Goal: Information Seeking & Learning: Compare options

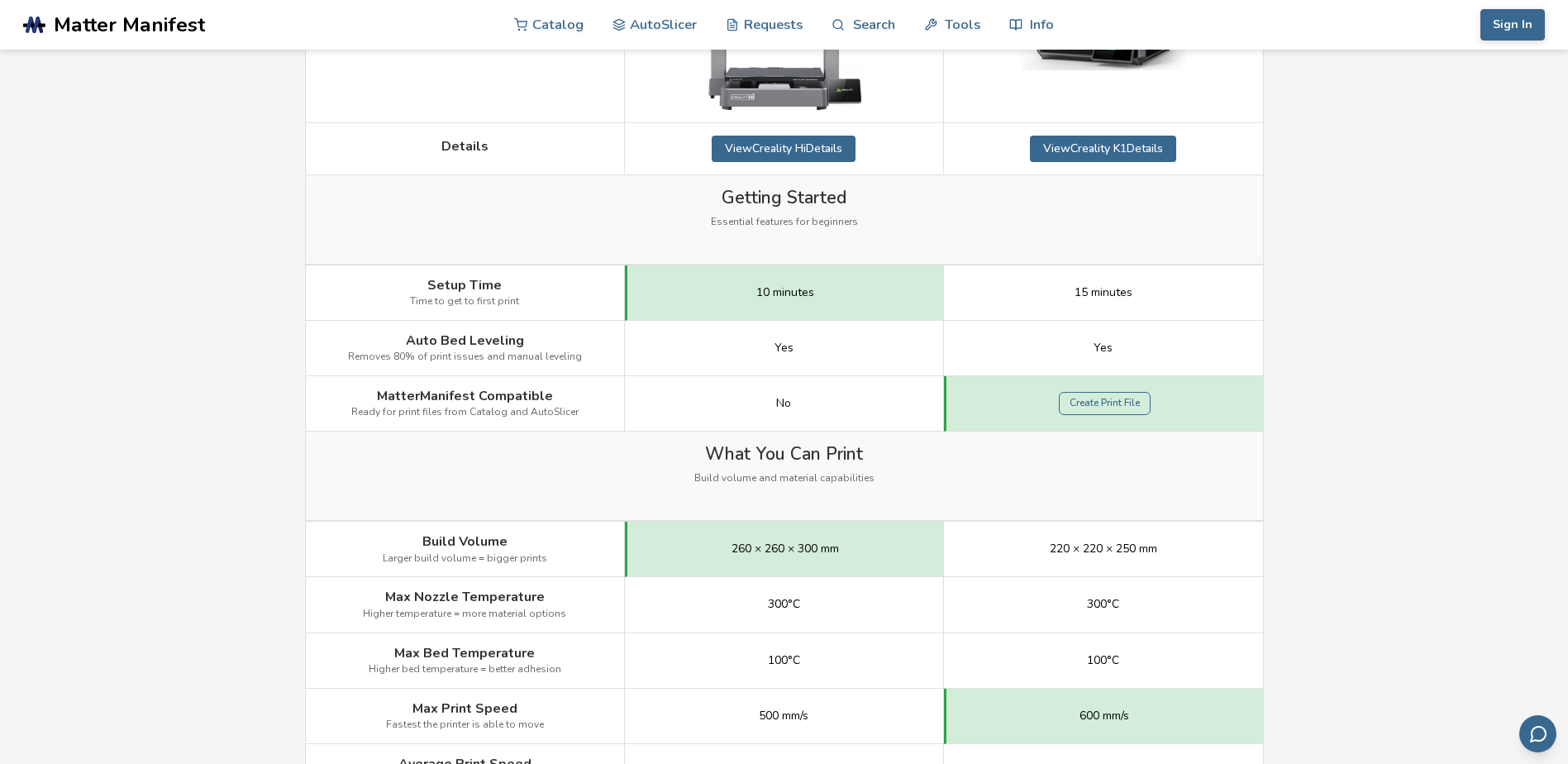
scroll to position [83, 0]
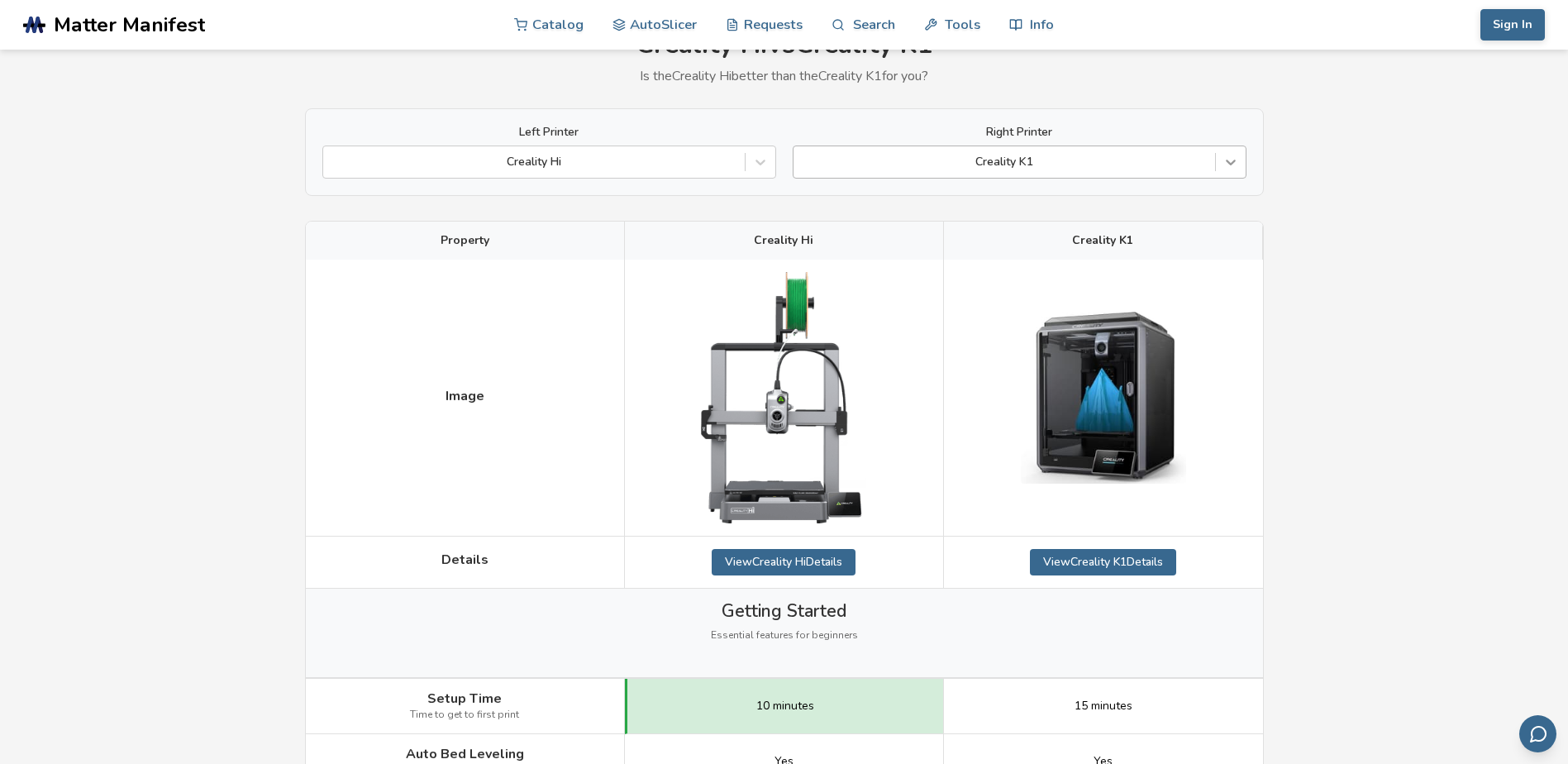
click at [1228, 158] on icon at bounding box center [1230, 162] width 16 height 16
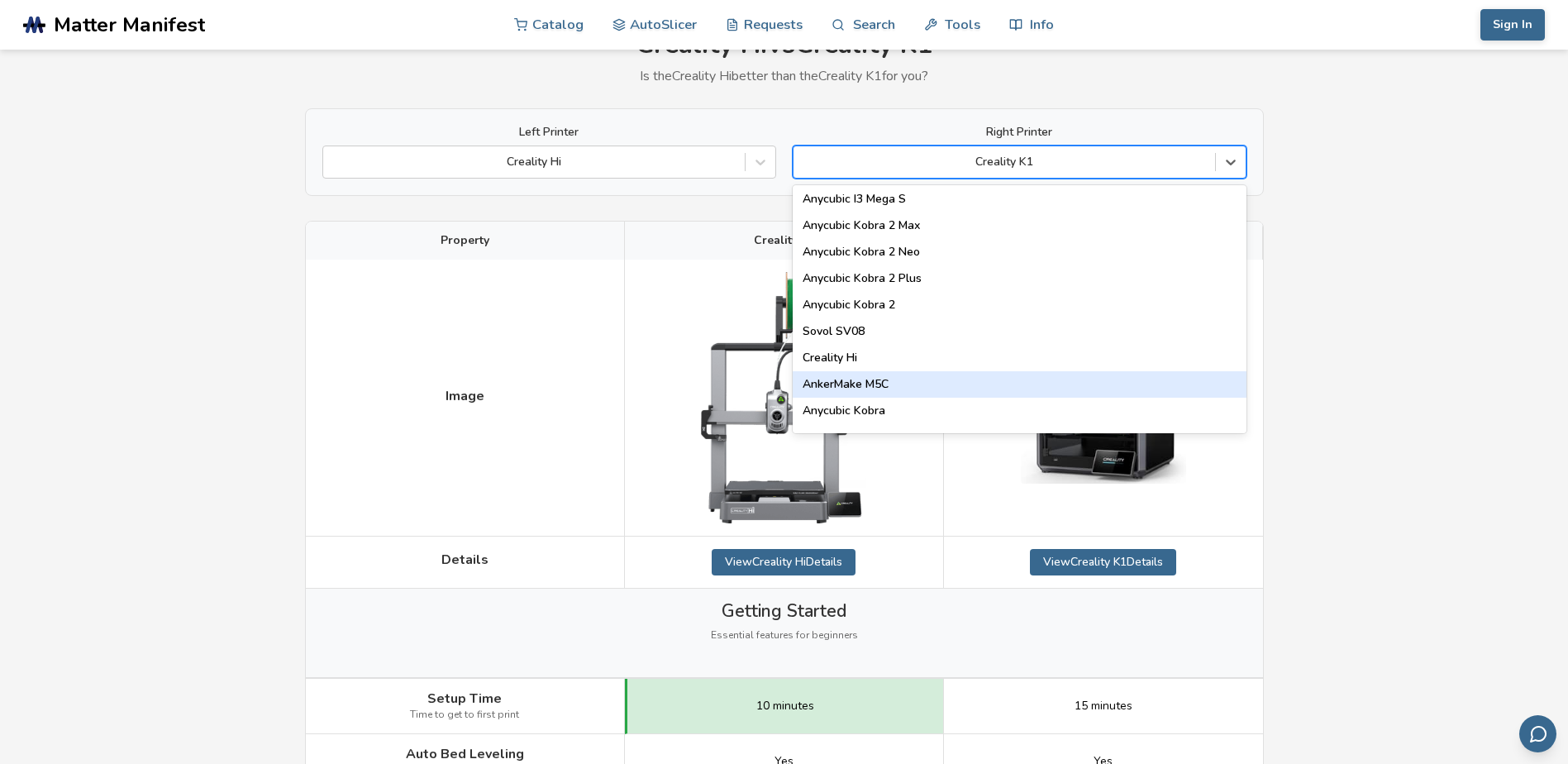
scroll to position [166, 0]
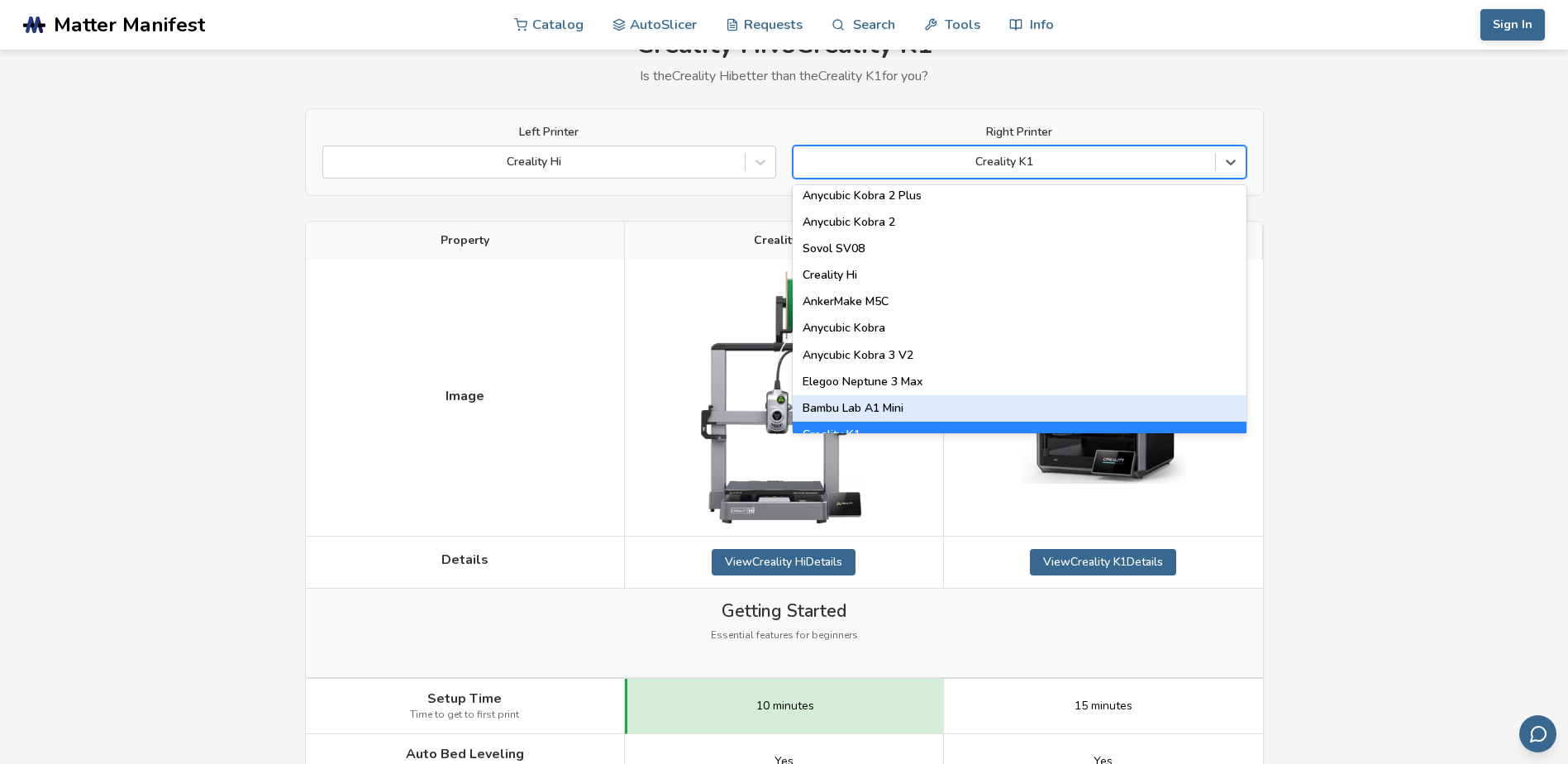
click at [916, 409] on div "Bambu Lab A1 Mini" at bounding box center [1019, 408] width 454 height 26
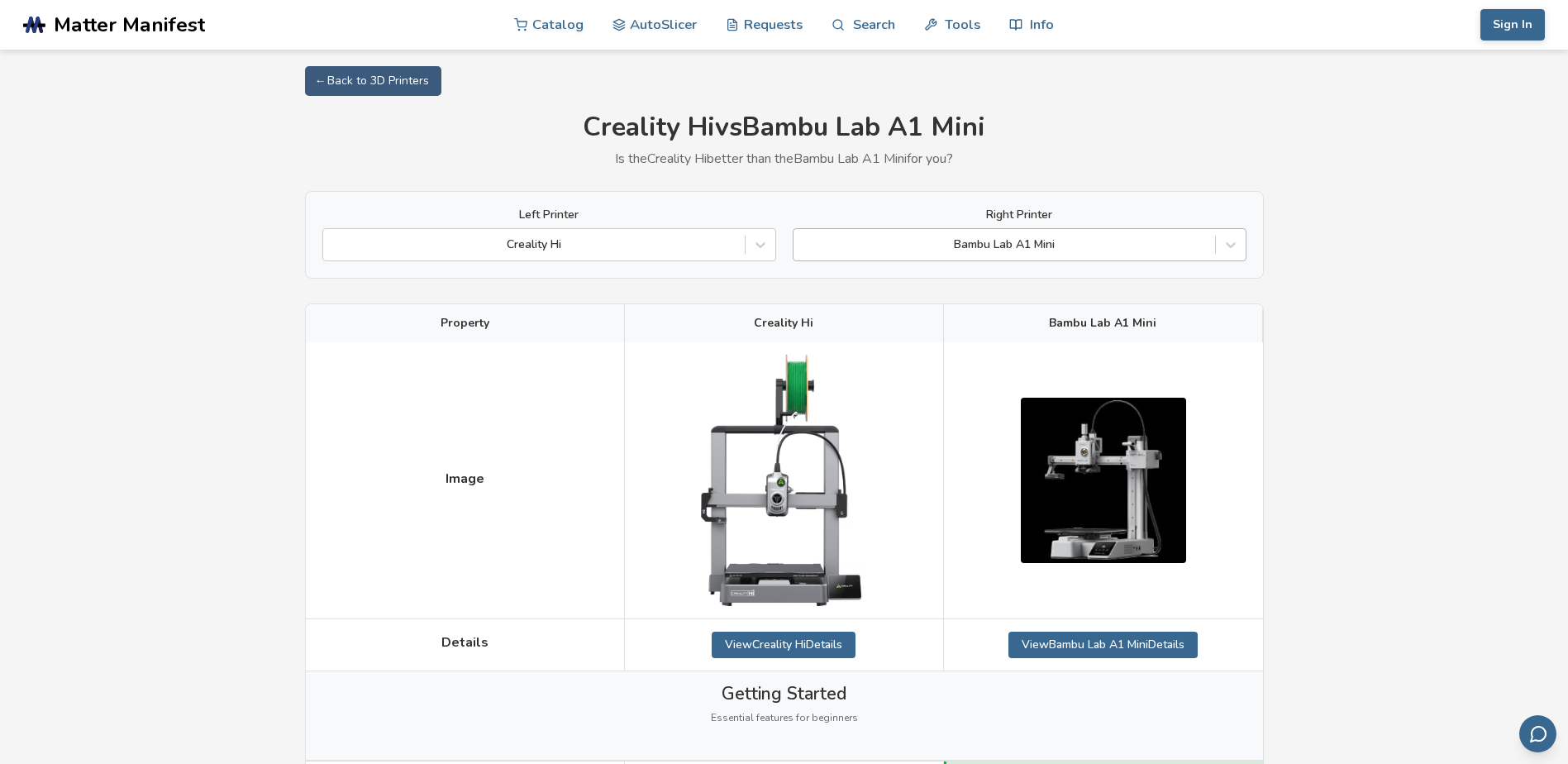
click at [1054, 241] on div at bounding box center [1005, 244] width 405 height 16
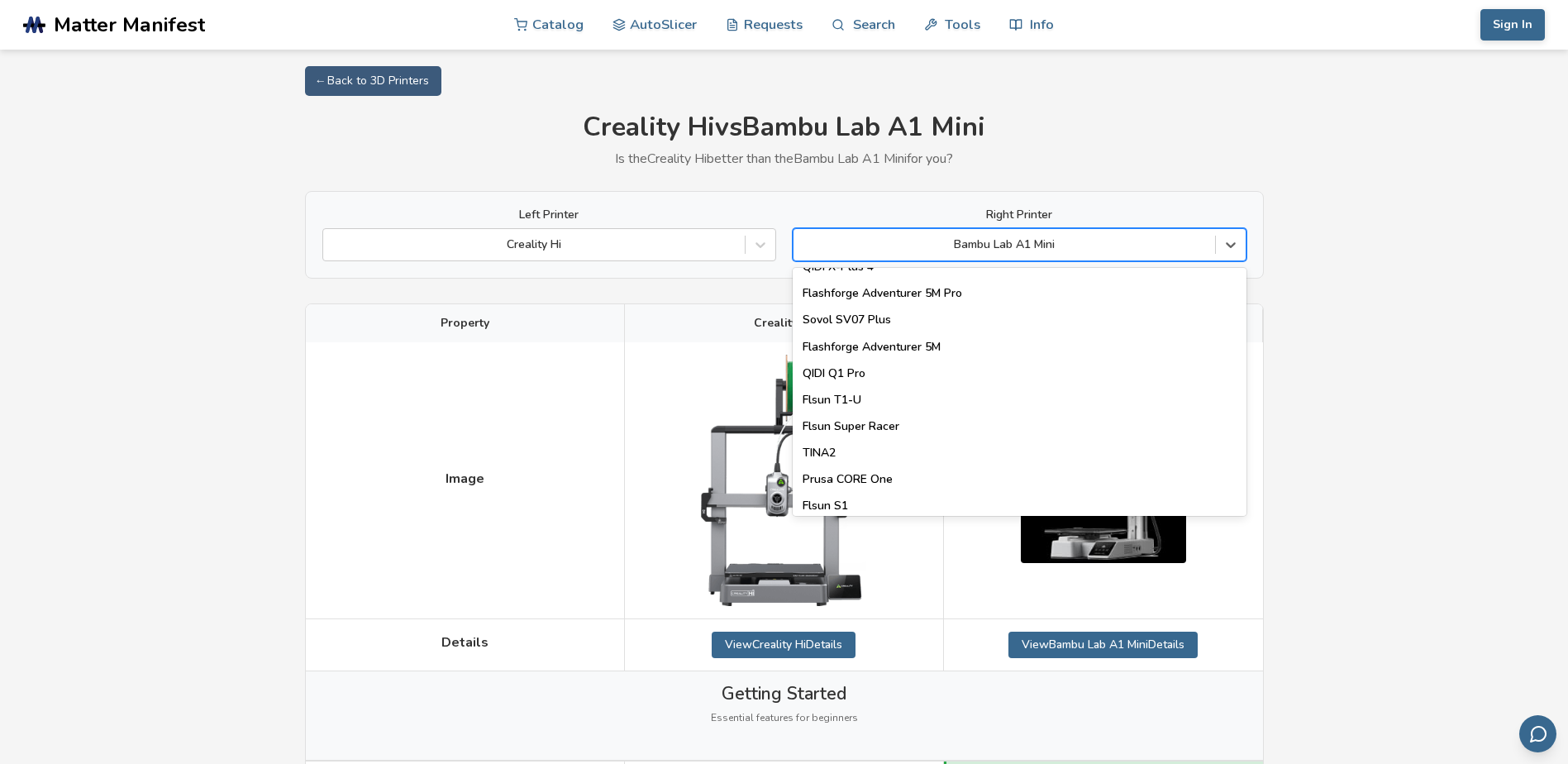
scroll to position [1872, 0]
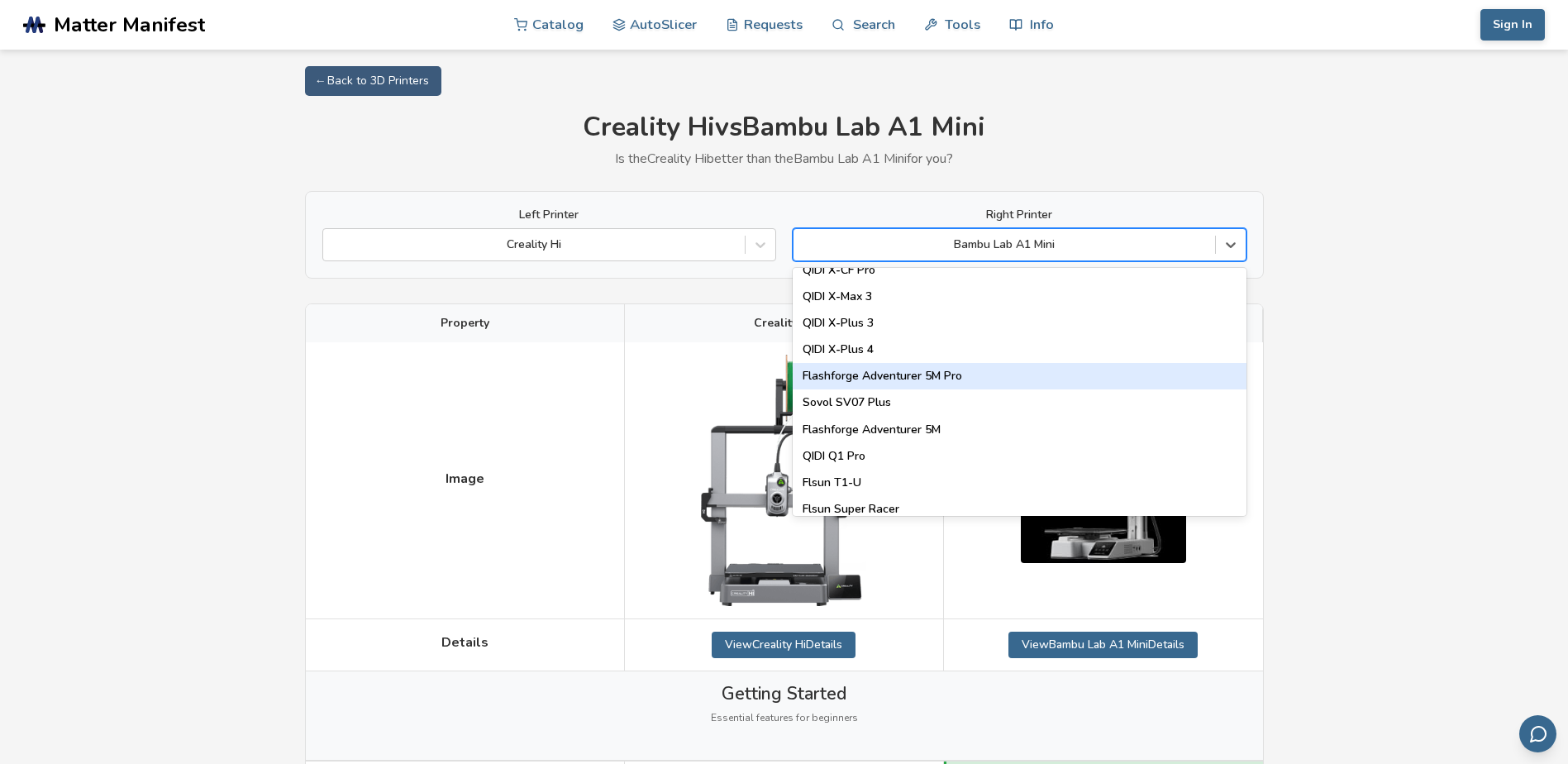
click at [837, 376] on div "Flashforge Adventurer 5M Pro" at bounding box center [1019, 376] width 454 height 26
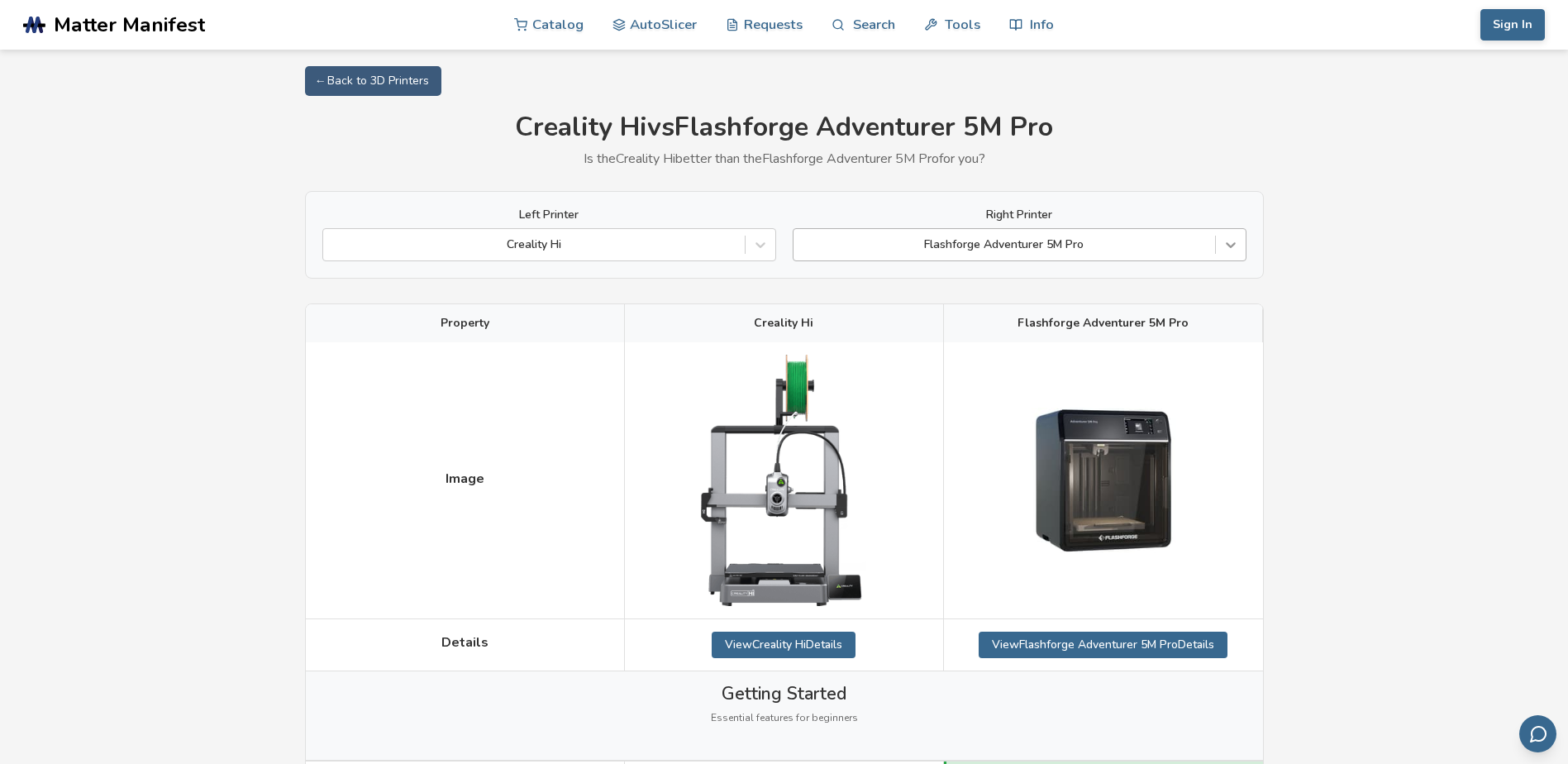
click at [1238, 245] on icon at bounding box center [1230, 244] width 16 height 16
click at [982, 242] on div at bounding box center [1005, 244] width 405 height 16
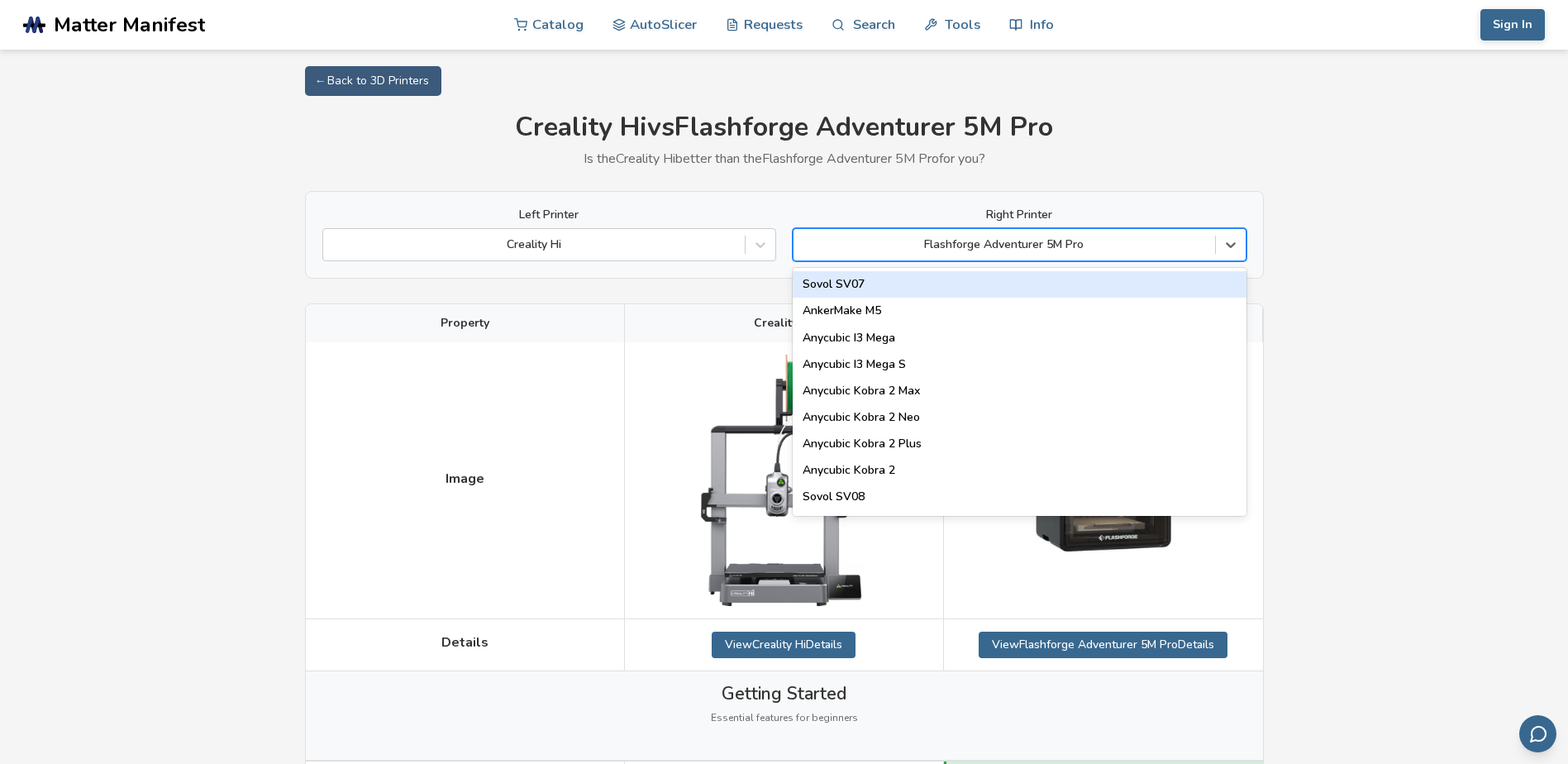
drag, startPoint x: 1090, startPoint y: 244, endPoint x: 951, endPoint y: 277, distance: 142.9
click at [964, 244] on div at bounding box center [1005, 244] width 405 height 16
click at [410, 72] on link "← Back to 3D Printers" at bounding box center [374, 81] width 137 height 30
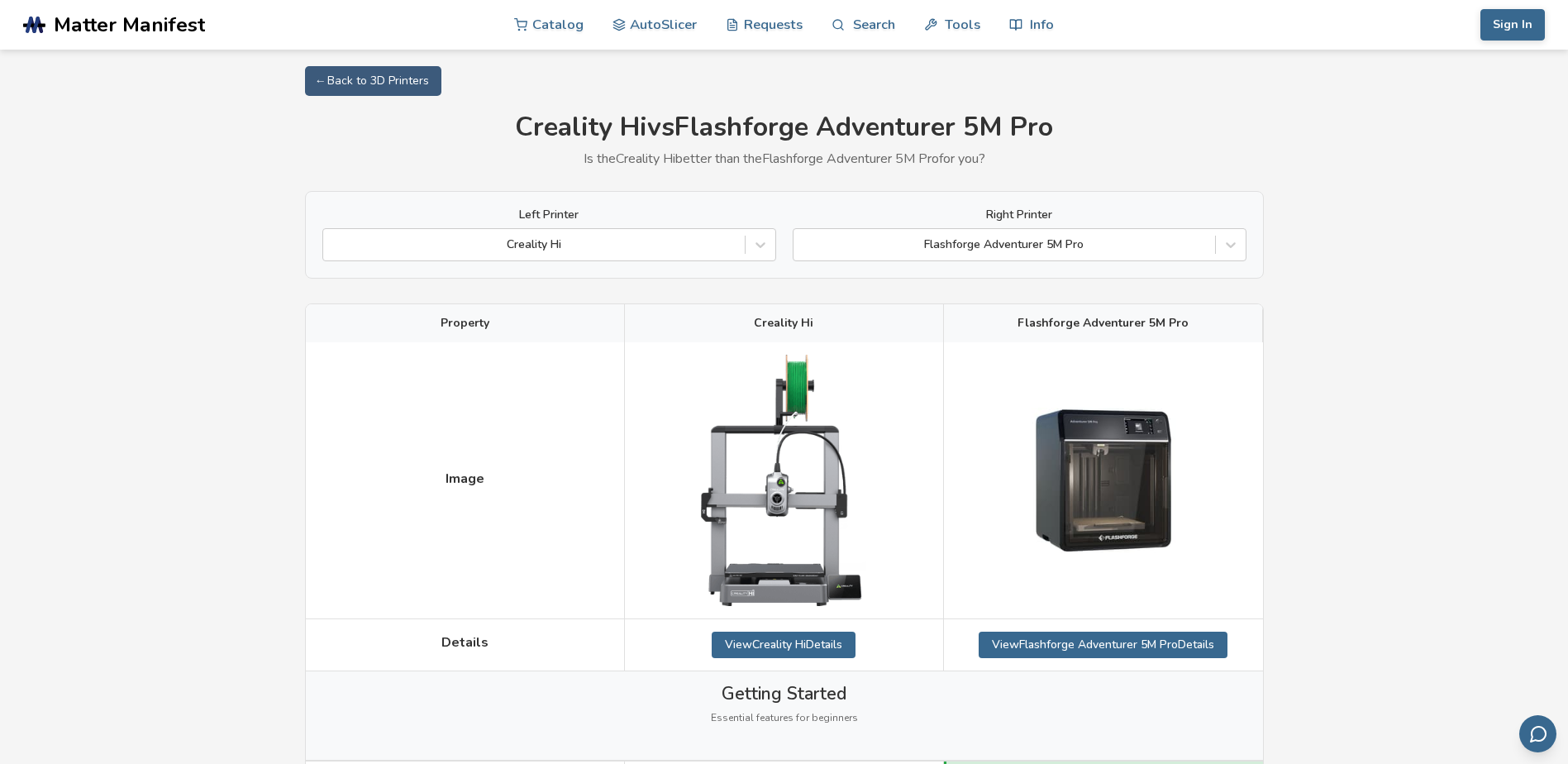
select select "**********"
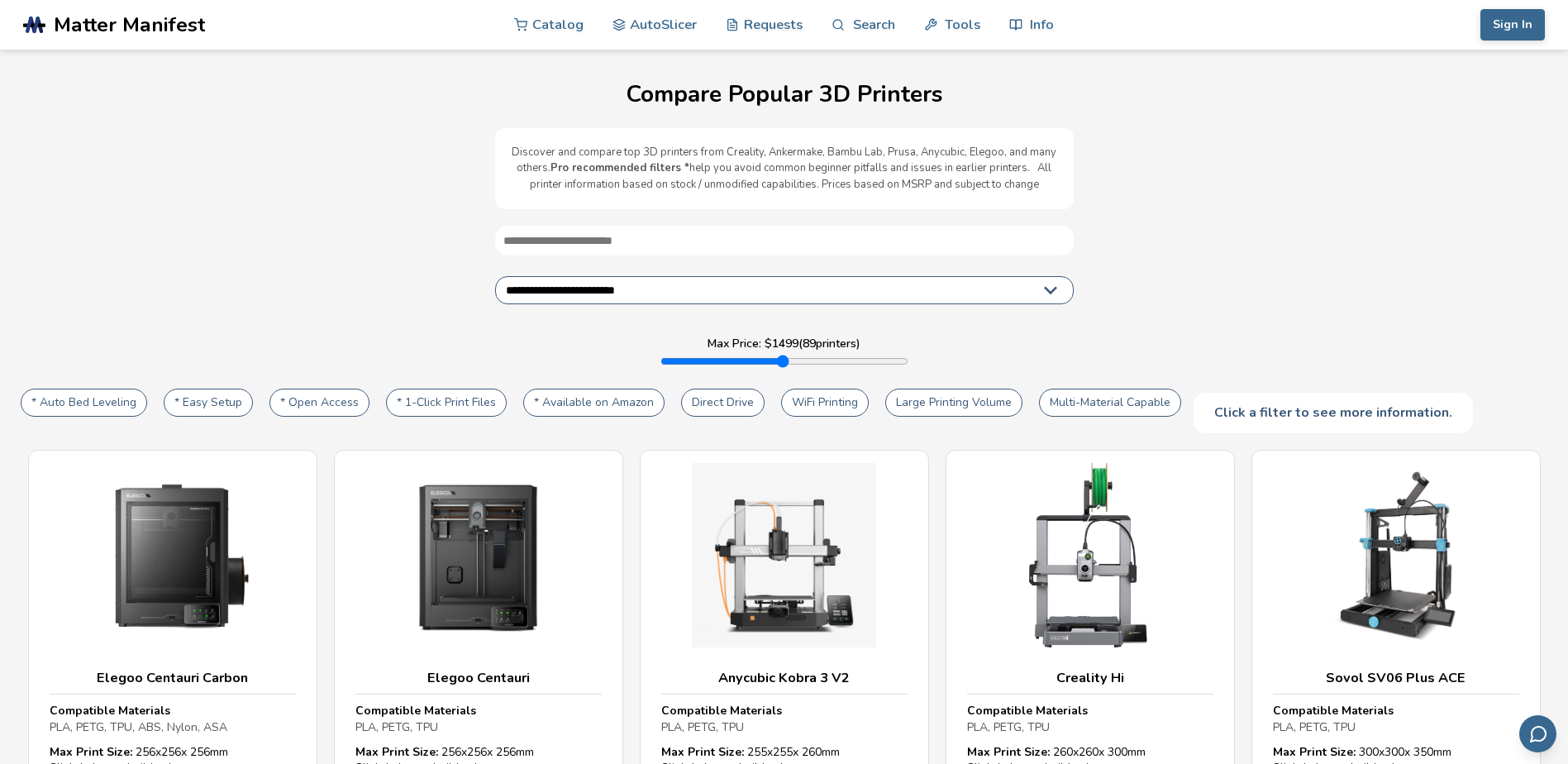
click at [65, 406] on button "* Auto Bed Leveling" at bounding box center [83, 402] width 126 height 28
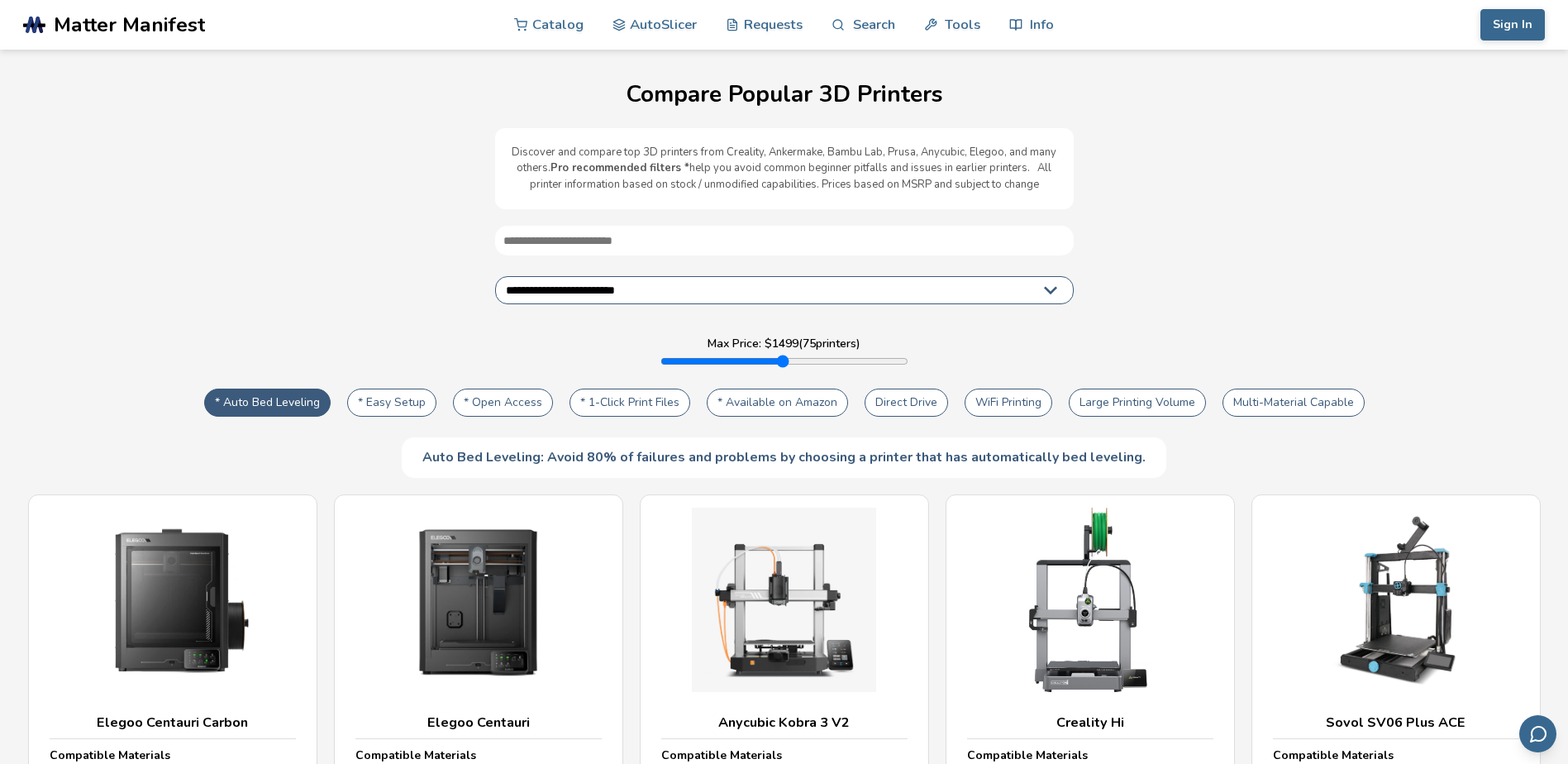
click at [424, 412] on button "* Easy Setup" at bounding box center [391, 402] width 90 height 28
click at [758, 412] on button "* Available on Amazon" at bounding box center [777, 402] width 142 height 28
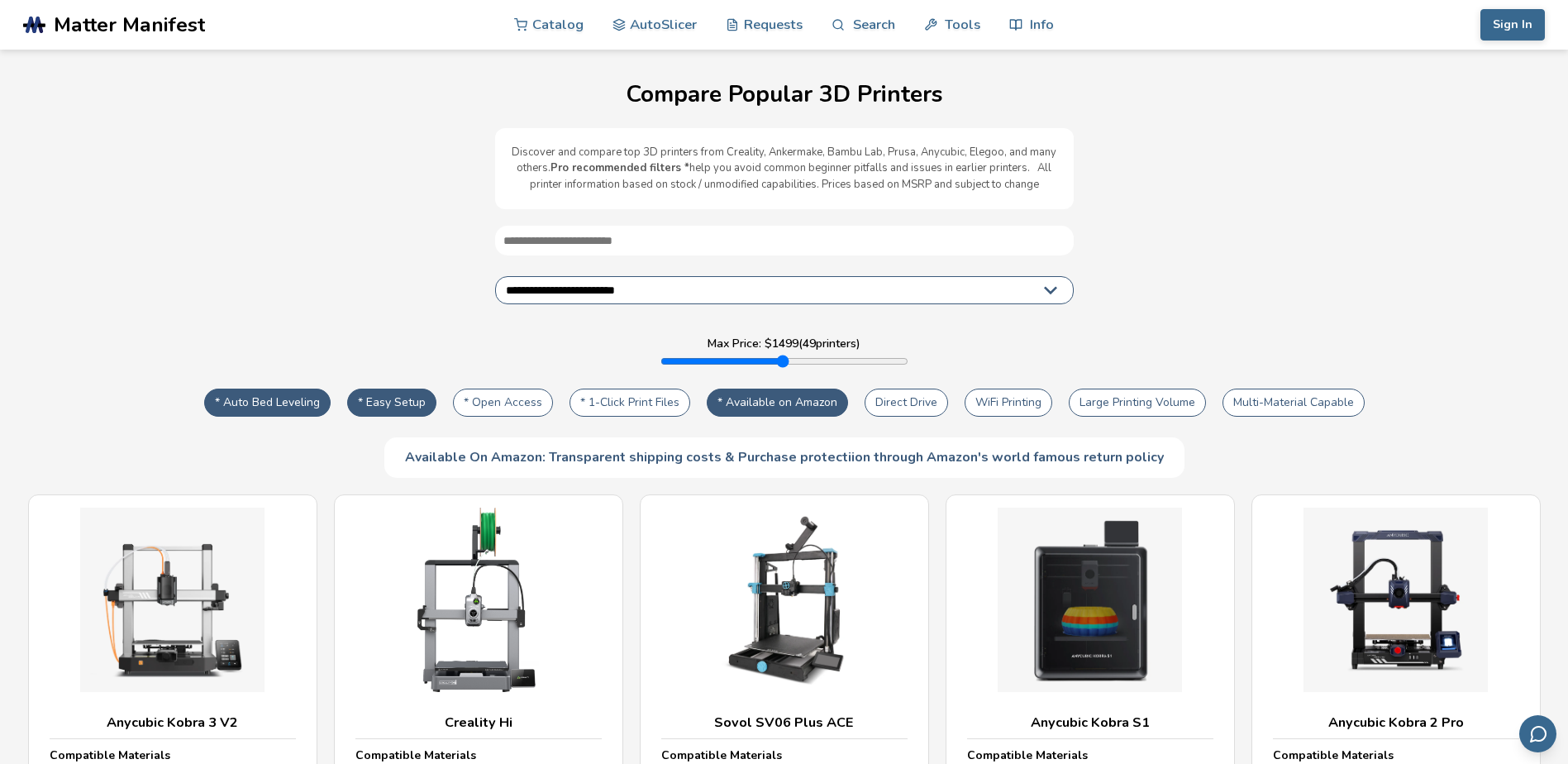
click at [1011, 396] on button "WiFi Printing" at bounding box center [1008, 402] width 88 height 28
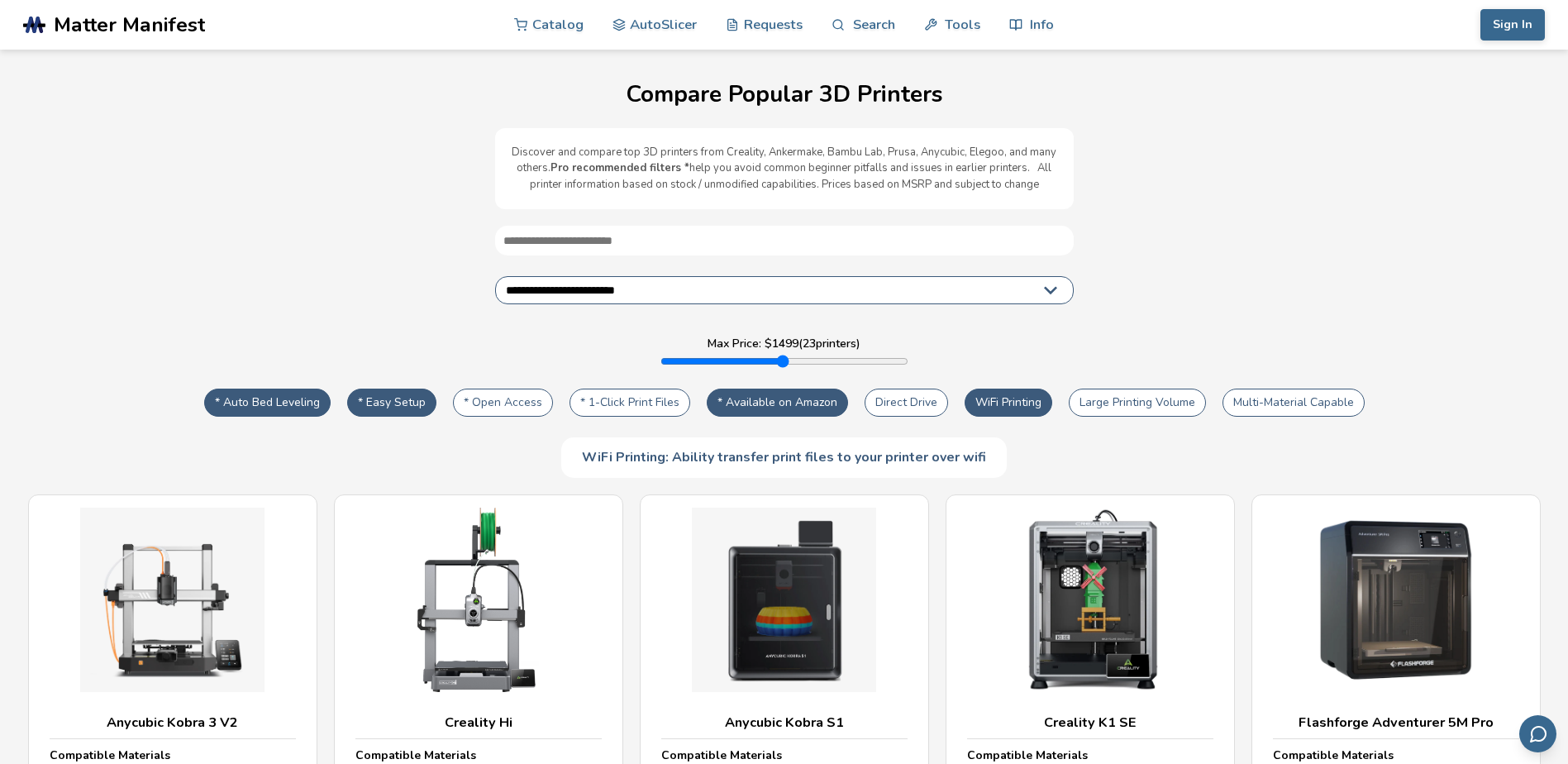
click at [1279, 409] on button "Multi-Material Capable" at bounding box center [1294, 402] width 143 height 28
type input "****"
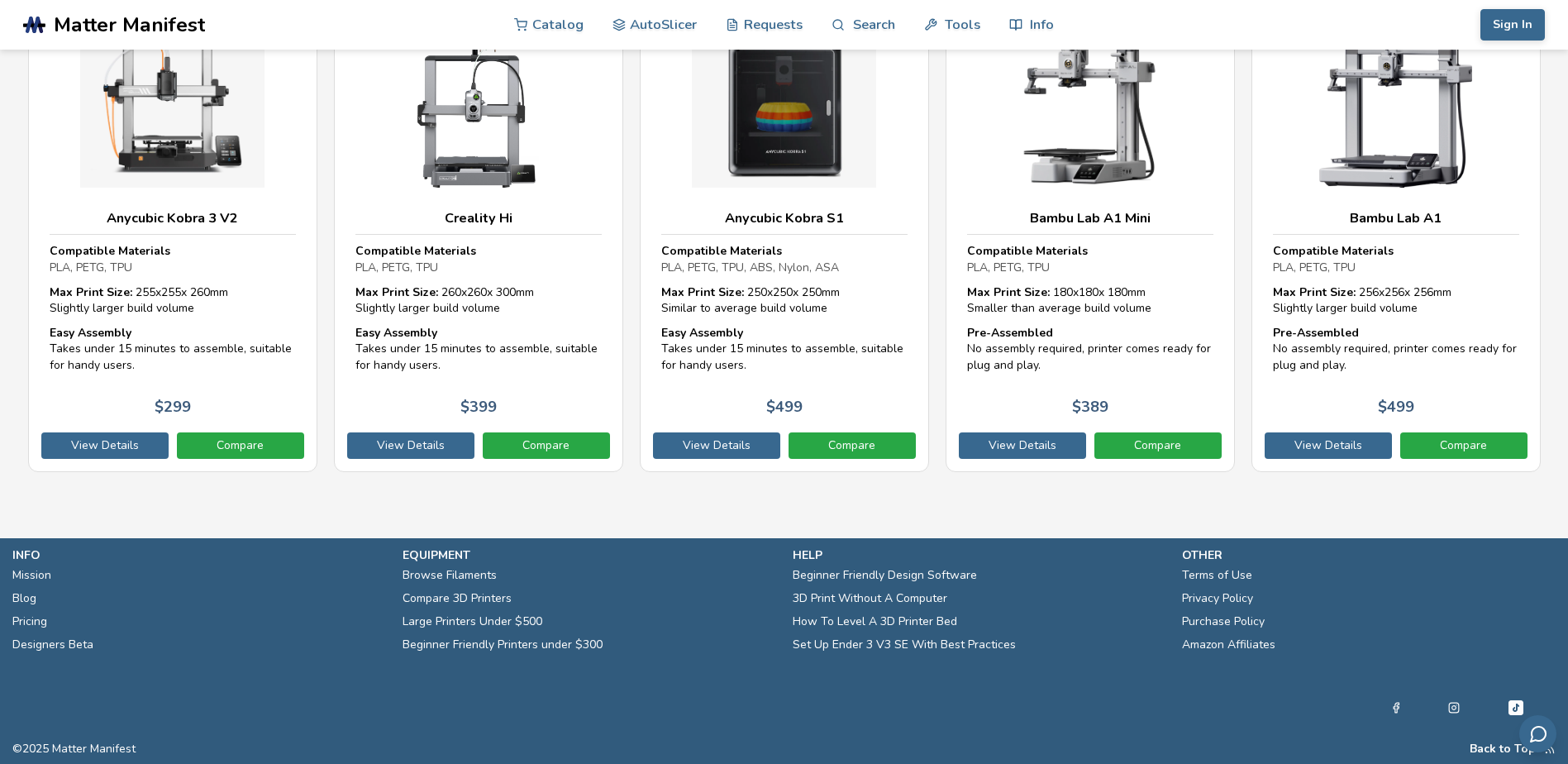
scroll to position [256, 0]
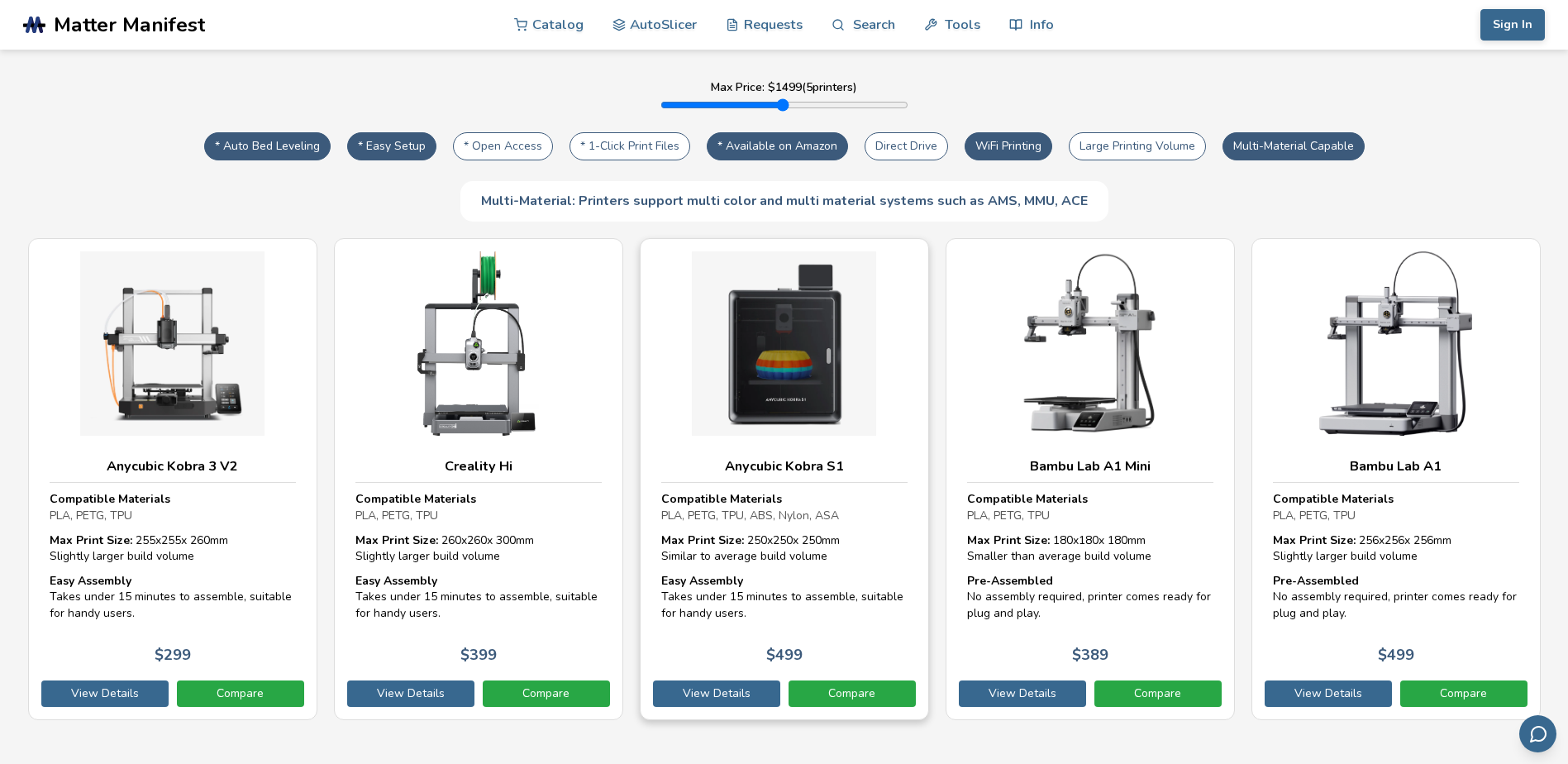
click at [767, 403] on img at bounding box center [785, 344] width 247 height 185
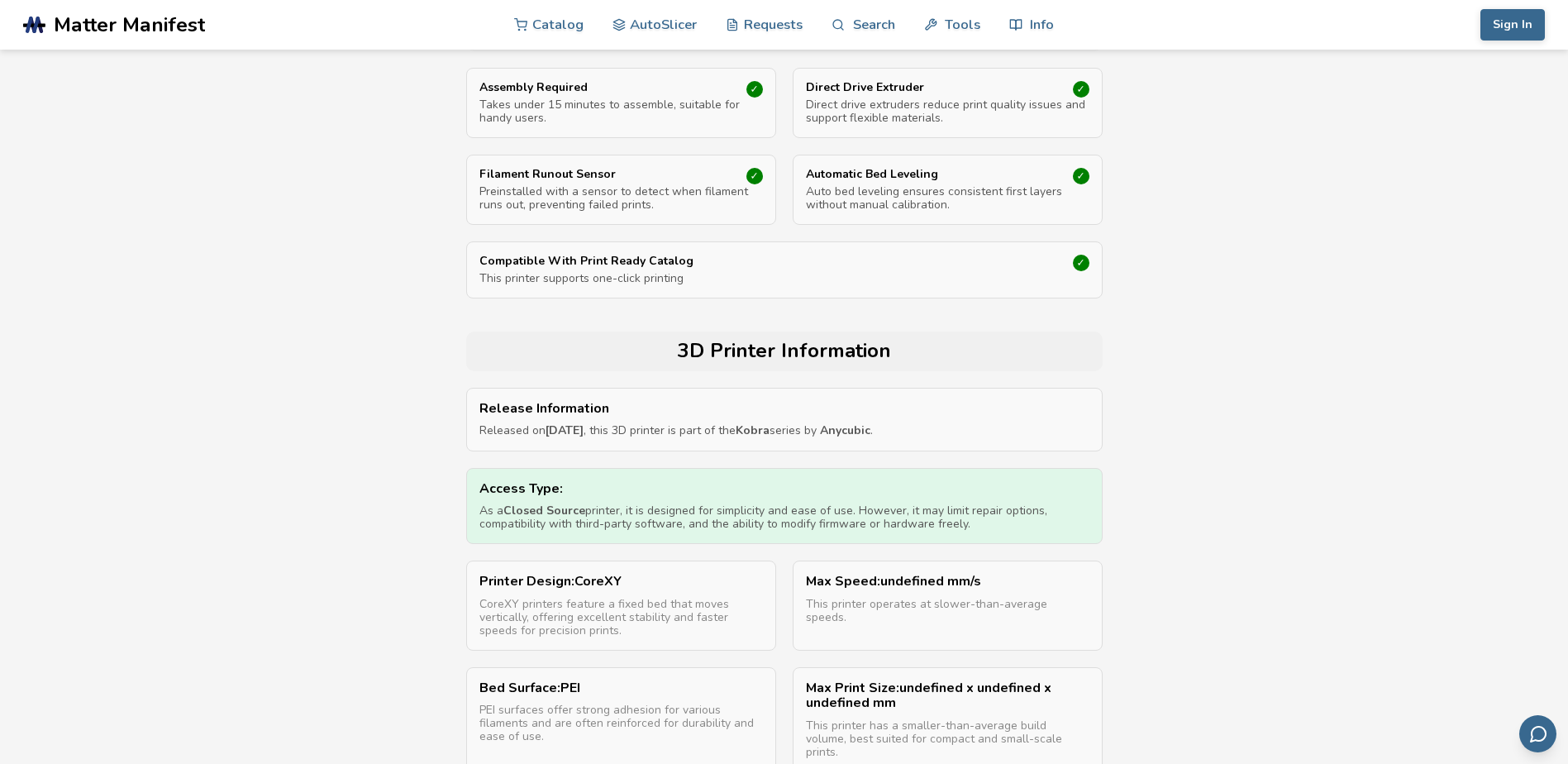
scroll to position [83, 0]
